Goal: Task Accomplishment & Management: Complete application form

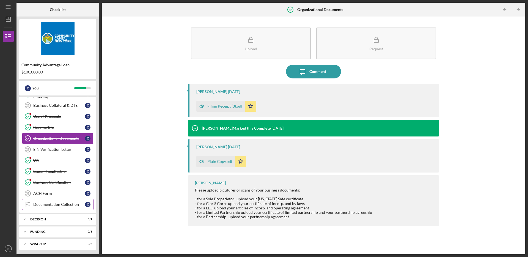
scroll to position [213, 0]
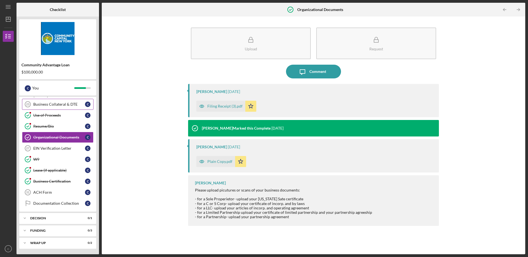
click at [69, 106] on div "Business Collateral & DTE" at bounding box center [59, 104] width 52 height 4
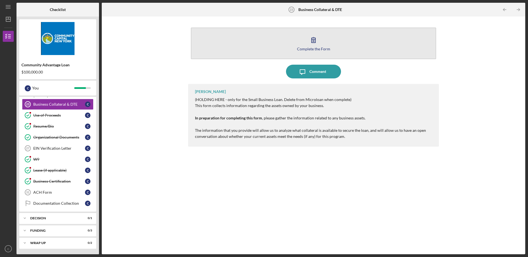
click at [321, 54] on button "Complete the Form Form" at bounding box center [313, 43] width 245 height 32
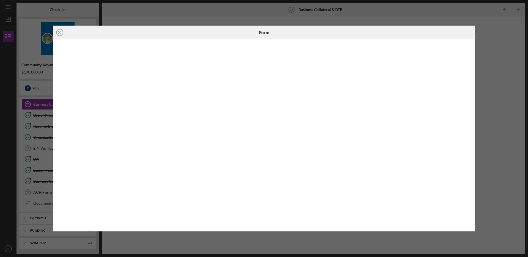
click at [511, 80] on div "Icon/Close Form" at bounding box center [264, 128] width 528 height 257
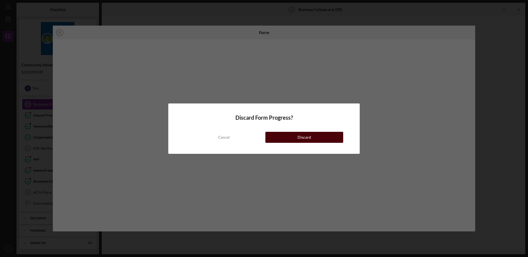
click at [275, 136] on button "Discard" at bounding box center [304, 137] width 78 height 11
